Goal: Information Seeking & Learning: Learn about a topic

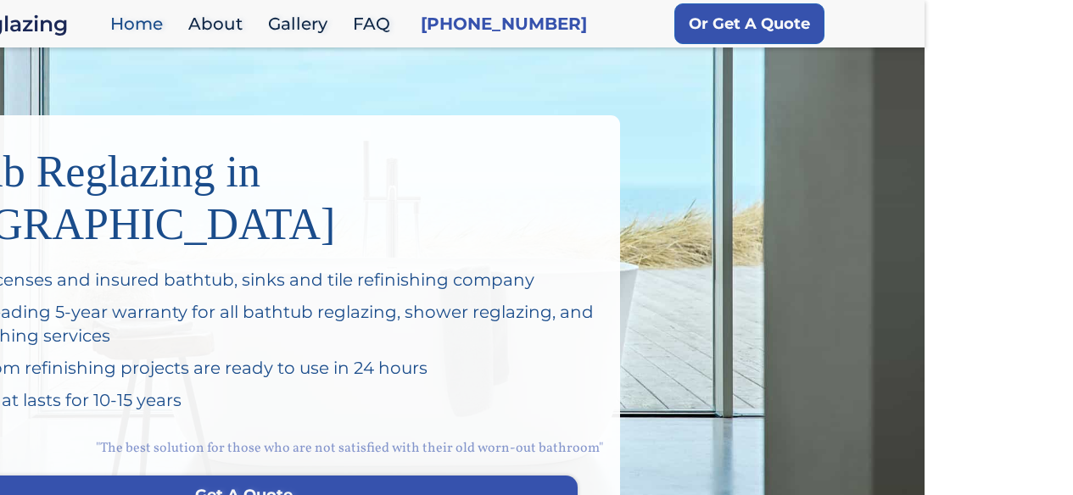
scroll to position [0, 148]
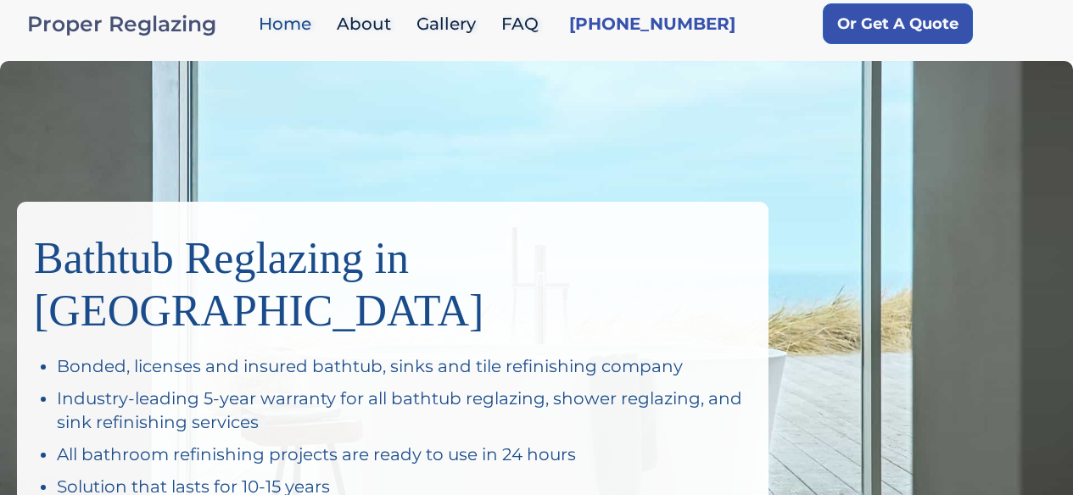
click at [231, 25] on div "Proper Reglazing" at bounding box center [138, 24] width 223 height 24
